Goal: Task Accomplishment & Management: Manage account settings

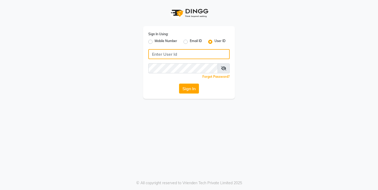
click at [161, 54] on input "Username" at bounding box center [188, 54] width 81 height 10
type input "thehairdiaries"
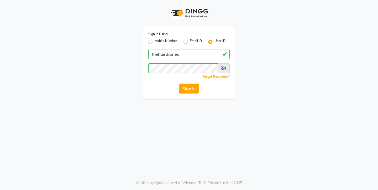
click at [224, 70] on icon at bounding box center [223, 68] width 5 height 4
click at [192, 93] on button "Sign In" at bounding box center [189, 89] width 20 height 10
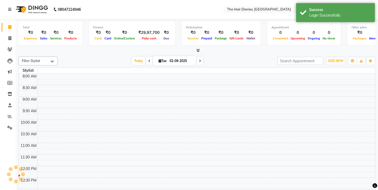
select select "en"
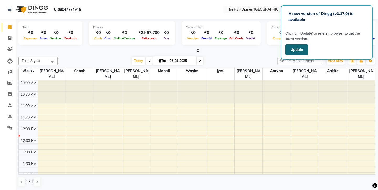
click at [298, 50] on button "Update" at bounding box center [297, 49] width 23 height 11
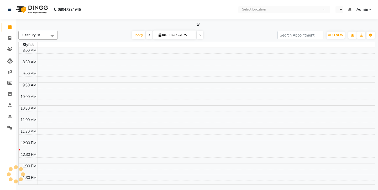
select select "en"
